Goal: Information Seeking & Learning: Learn about a topic

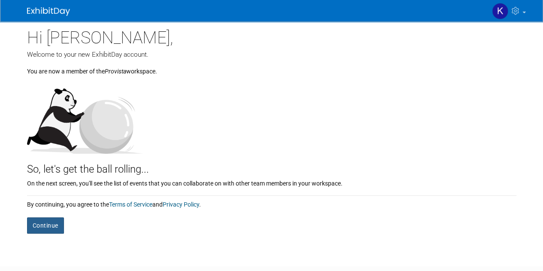
click at [48, 222] on button "Continue" at bounding box center [45, 225] width 37 height 16
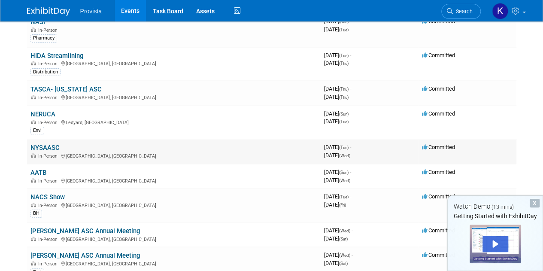
scroll to position [76, 0]
click at [35, 145] on link "NYSAASC" at bounding box center [44, 147] width 29 height 8
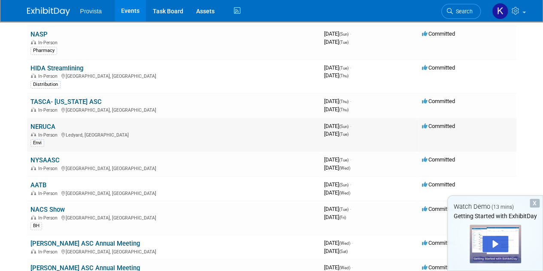
click at [48, 125] on link "NERUCA" at bounding box center [42, 127] width 25 height 8
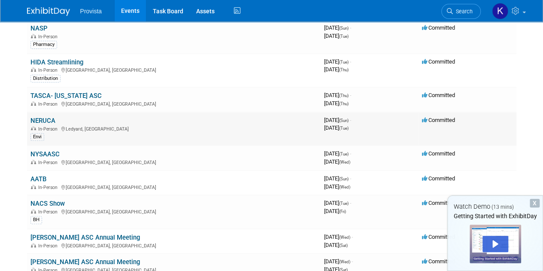
scroll to position [72, 0]
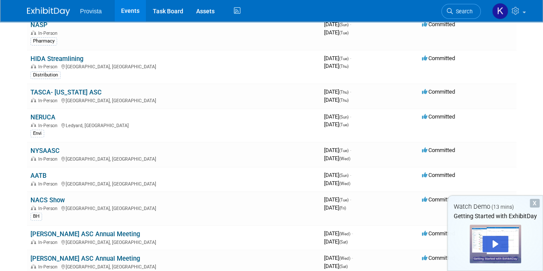
click at [533, 202] on div "X" at bounding box center [535, 203] width 10 height 9
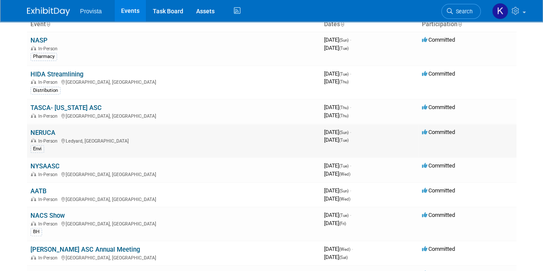
scroll to position [55, 0]
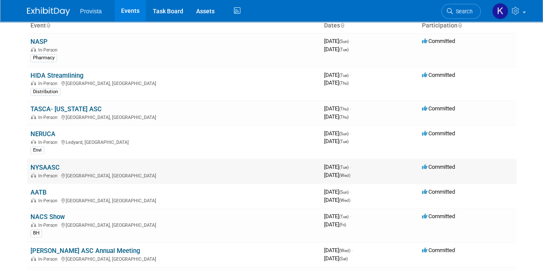
click at [40, 167] on link "NYSAASC" at bounding box center [44, 168] width 29 height 8
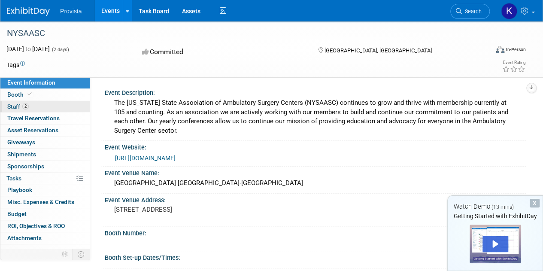
click at [42, 107] on link "2 Staff 2" at bounding box center [44, 107] width 89 height 12
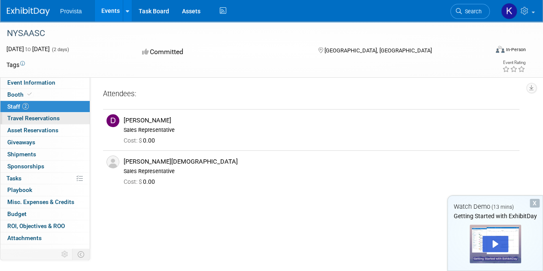
click at [49, 115] on span "Travel Reservations 0" at bounding box center [33, 118] width 52 height 7
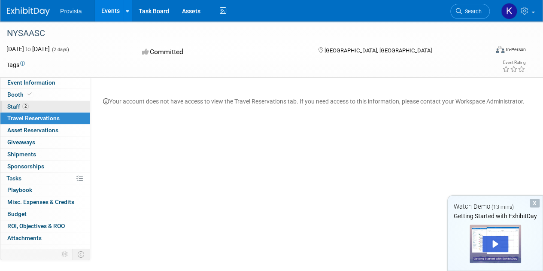
click at [33, 106] on link "2 Staff 2" at bounding box center [44, 107] width 89 height 12
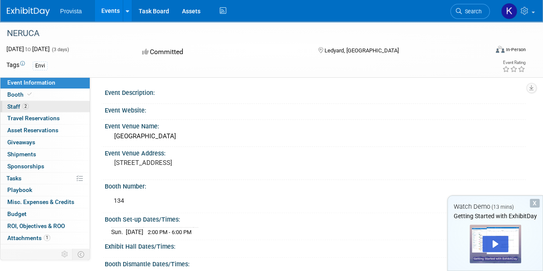
click at [17, 107] on span "Staff 2" at bounding box center [17, 106] width 21 height 7
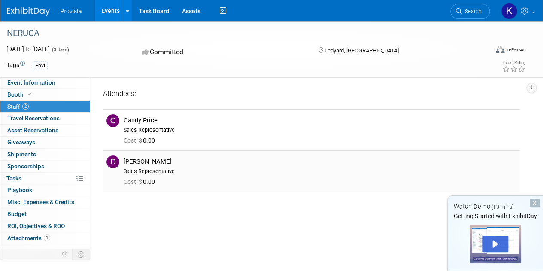
drag, startPoint x: 228, startPoint y: 200, endPoint x: 163, endPoint y: 155, distance: 79.2
click at [163, 155] on div "Attendees: Candy Price Cost: $ 0.00 Cost: $ 0.00" at bounding box center [311, 144] width 417 height 112
click at [226, 88] on div at bounding box center [312, 88] width 430 height 0
click at [55, 156] on link "0 Shipments 0" at bounding box center [44, 155] width 89 height 12
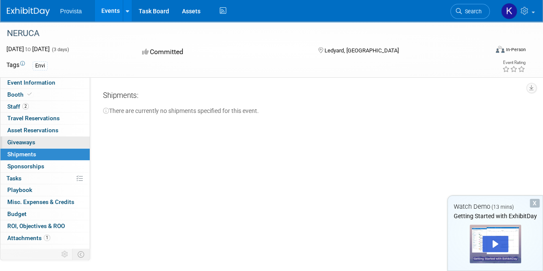
click at [47, 144] on link "0 Giveaways 0" at bounding box center [44, 143] width 89 height 12
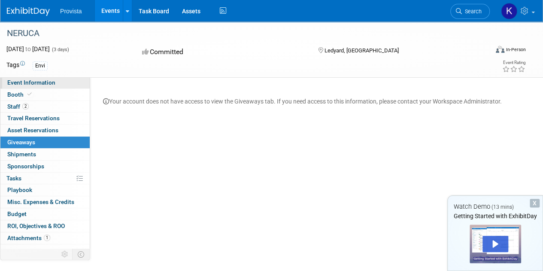
click at [41, 83] on span "Event Information" at bounding box center [31, 82] width 48 height 7
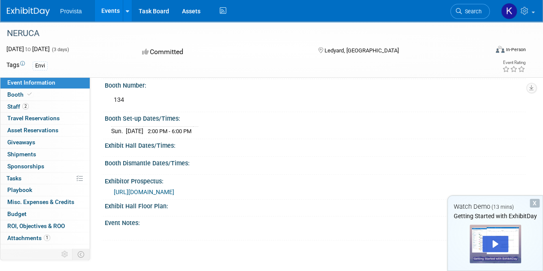
scroll to position [101, 0]
click at [174, 190] on span "https://drive.google.com/file/d/1kA5GdNvg-C6ZwOePWGIo92GXF-NMR7Cj/view" at bounding box center [144, 191] width 61 height 7
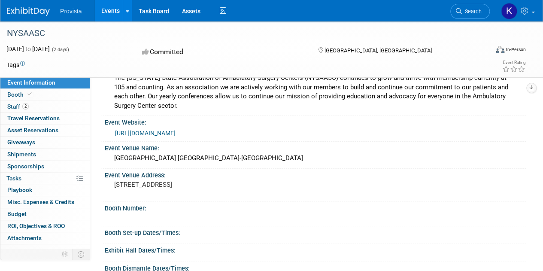
scroll to position [27, 0]
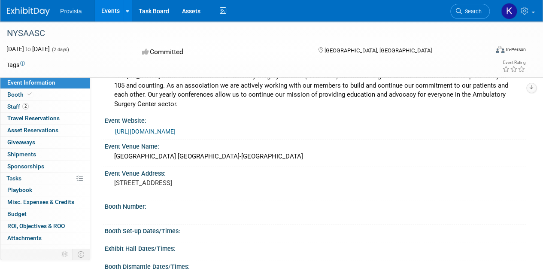
click at [176, 133] on link "[URL][DOMAIN_NAME]" at bounding box center [145, 131] width 61 height 7
